Goal: Task Accomplishment & Management: Complete application form

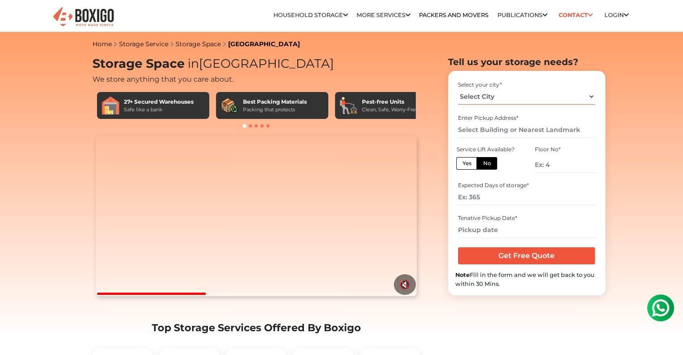
click at [591, 97] on select "Select City [GEOGRAPHIC_DATA] [GEOGRAPHIC_DATA] [GEOGRAPHIC_DATA] [GEOGRAPHIC_D…" at bounding box center [526, 97] width 137 height 16
select select "[GEOGRAPHIC_DATA]"
click at [458, 89] on select "Select City [GEOGRAPHIC_DATA] [GEOGRAPHIC_DATA] [GEOGRAPHIC_DATA] [GEOGRAPHIC_D…" at bounding box center [526, 97] width 137 height 16
click at [551, 98] on select "Select City [GEOGRAPHIC_DATA] [GEOGRAPHIC_DATA] [GEOGRAPHIC_DATA] [GEOGRAPHIC_D…" at bounding box center [526, 97] width 137 height 16
click at [458, 89] on select "Select City [GEOGRAPHIC_DATA] [GEOGRAPHIC_DATA] [GEOGRAPHIC_DATA] [GEOGRAPHIC_D…" at bounding box center [526, 97] width 137 height 16
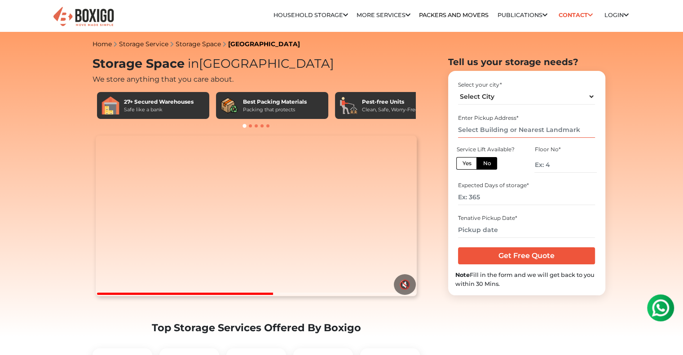
click at [552, 128] on input "text" at bounding box center [526, 130] width 137 height 16
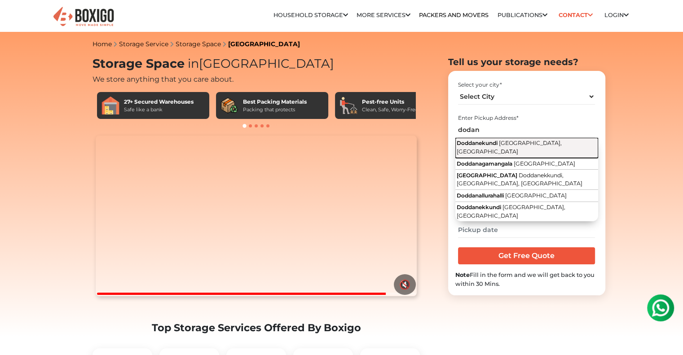
click at [543, 139] on button "Doddanekundi [GEOGRAPHIC_DATA], [GEOGRAPHIC_DATA]" at bounding box center [526, 148] width 143 height 20
type input "Doddanekundi, [GEOGRAPHIC_DATA], [GEOGRAPHIC_DATA]"
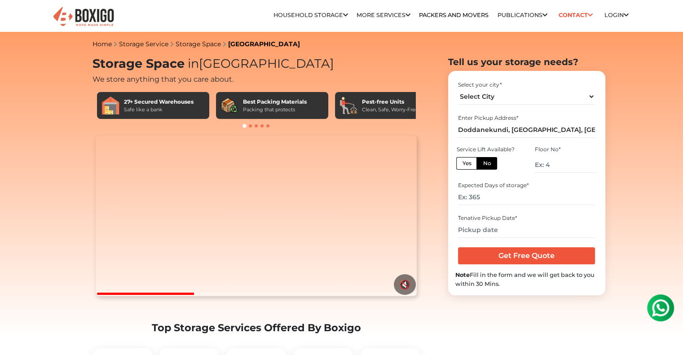
click at [490, 162] on label "No" at bounding box center [486, 163] width 21 height 13
click at [489, 162] on input "No" at bounding box center [486, 162] width 6 height 6
click at [555, 166] on input "number" at bounding box center [565, 165] width 62 height 16
type input "1"
click at [551, 191] on input "number" at bounding box center [526, 197] width 137 height 16
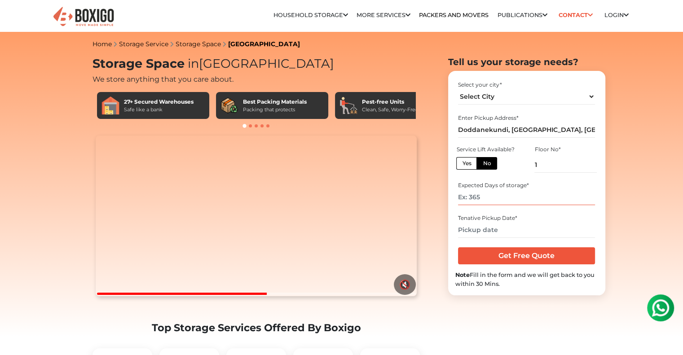
type input "-1"
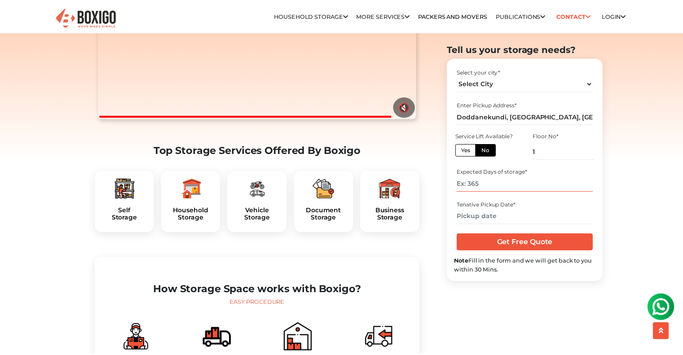
scroll to position [180, 0]
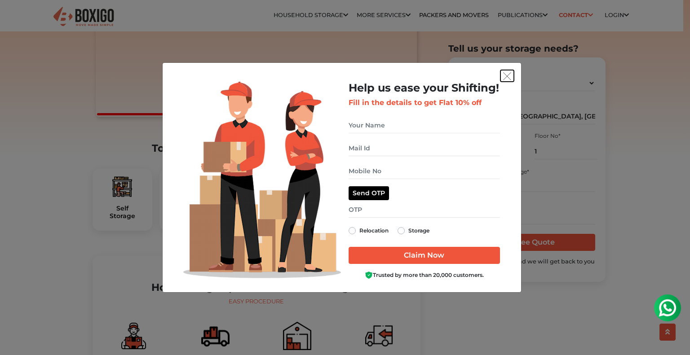
click at [509, 79] on img "get free quote dialog" at bounding box center [507, 76] width 8 height 8
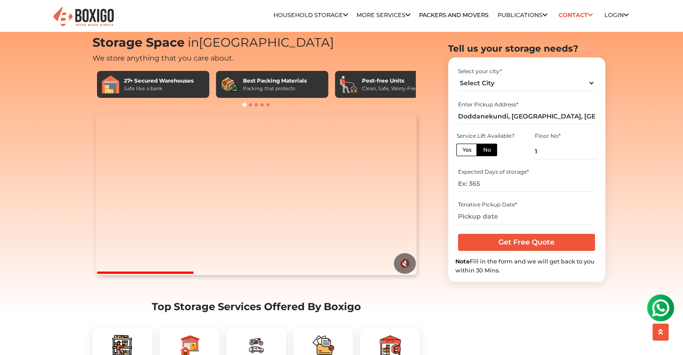
scroll to position [0, 0]
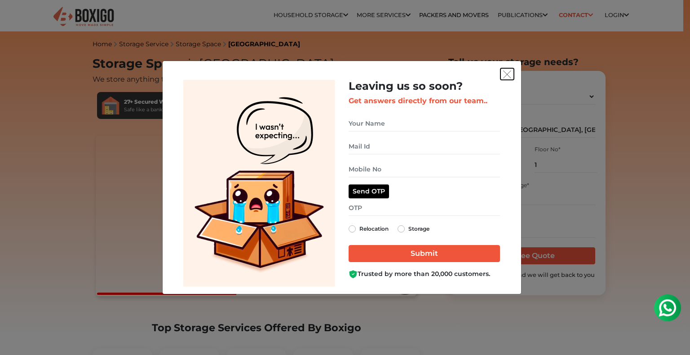
click at [510, 75] on img "get free quote dialog" at bounding box center [507, 74] width 8 height 8
